Goal: Check status: Check status

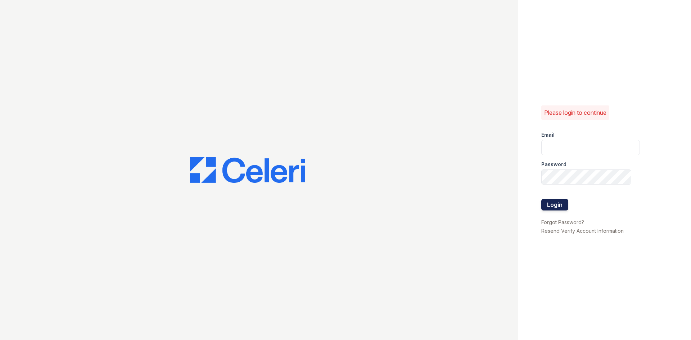
type input "[EMAIL_ADDRESS][DOMAIN_NAME]"
click at [559, 207] on button "Login" at bounding box center [554, 205] width 27 height 12
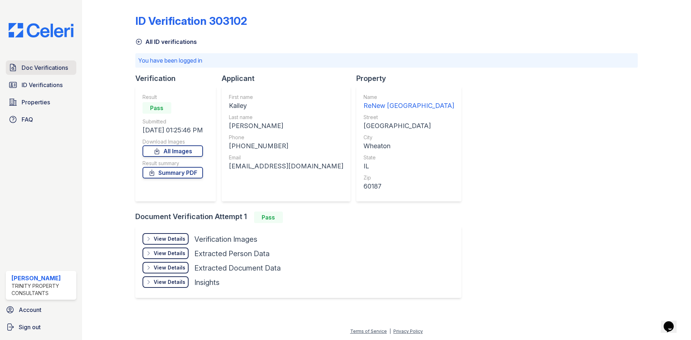
click at [52, 69] on span "Doc Verifications" at bounding box center [45, 67] width 46 height 9
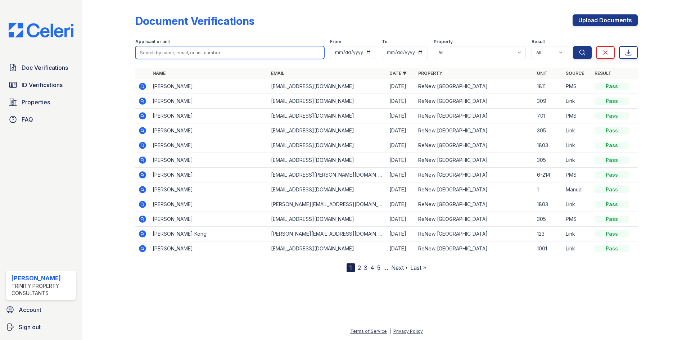
click at [183, 50] on input "search" at bounding box center [229, 52] width 189 height 13
type input "ashlee"
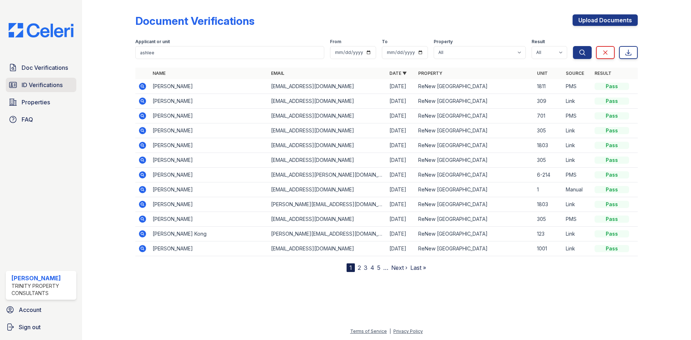
drag, startPoint x: 72, startPoint y: 87, endPoint x: 151, endPoint y: 80, distance: 79.5
click at [72, 88] on link "ID Verifications" at bounding box center [41, 85] width 71 height 14
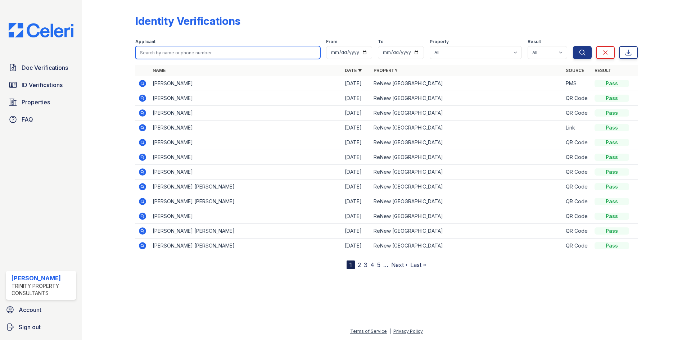
click at [173, 52] on input "search" at bounding box center [227, 52] width 185 height 13
type input "ashlee"
click at [573, 46] on button "Search" at bounding box center [582, 52] width 19 height 13
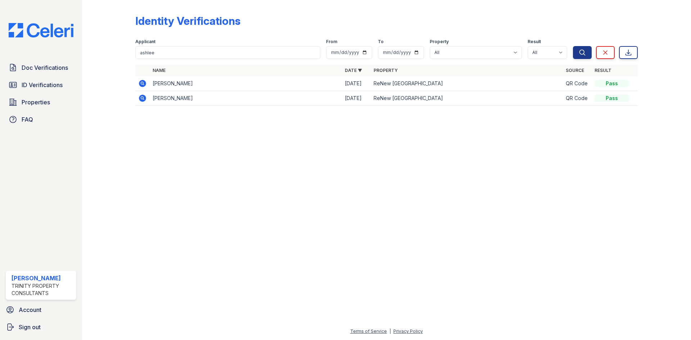
click at [141, 83] on icon at bounding box center [142, 83] width 9 height 9
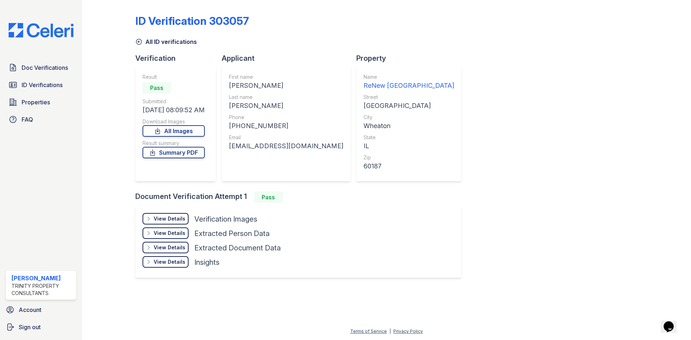
click at [171, 218] on div "View Details" at bounding box center [170, 218] width 32 height 7
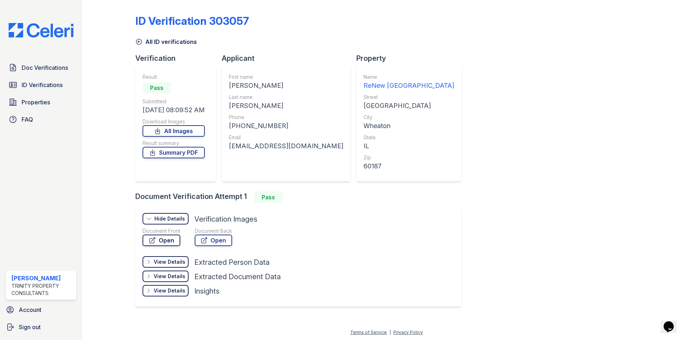
click at [156, 236] on link "Open" at bounding box center [162, 241] width 38 height 12
